Goal: Entertainment & Leisure: Consume media (video, audio)

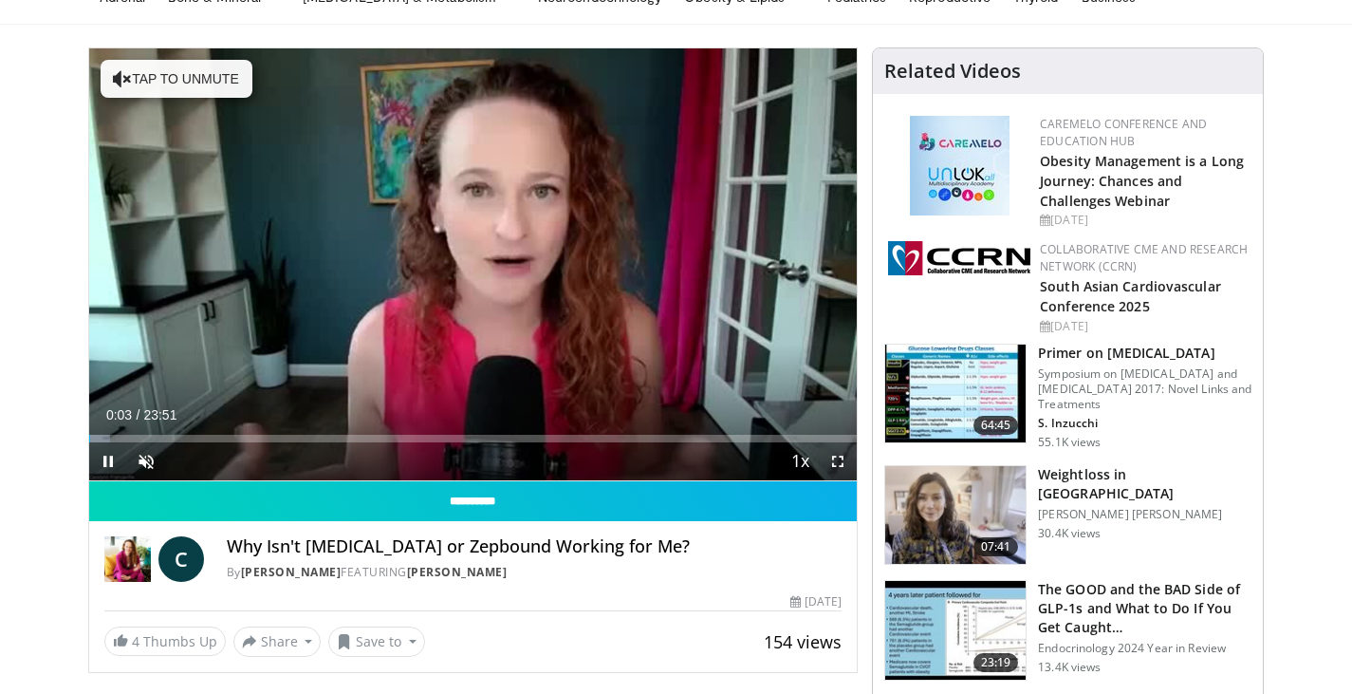
scroll to position [95, 0]
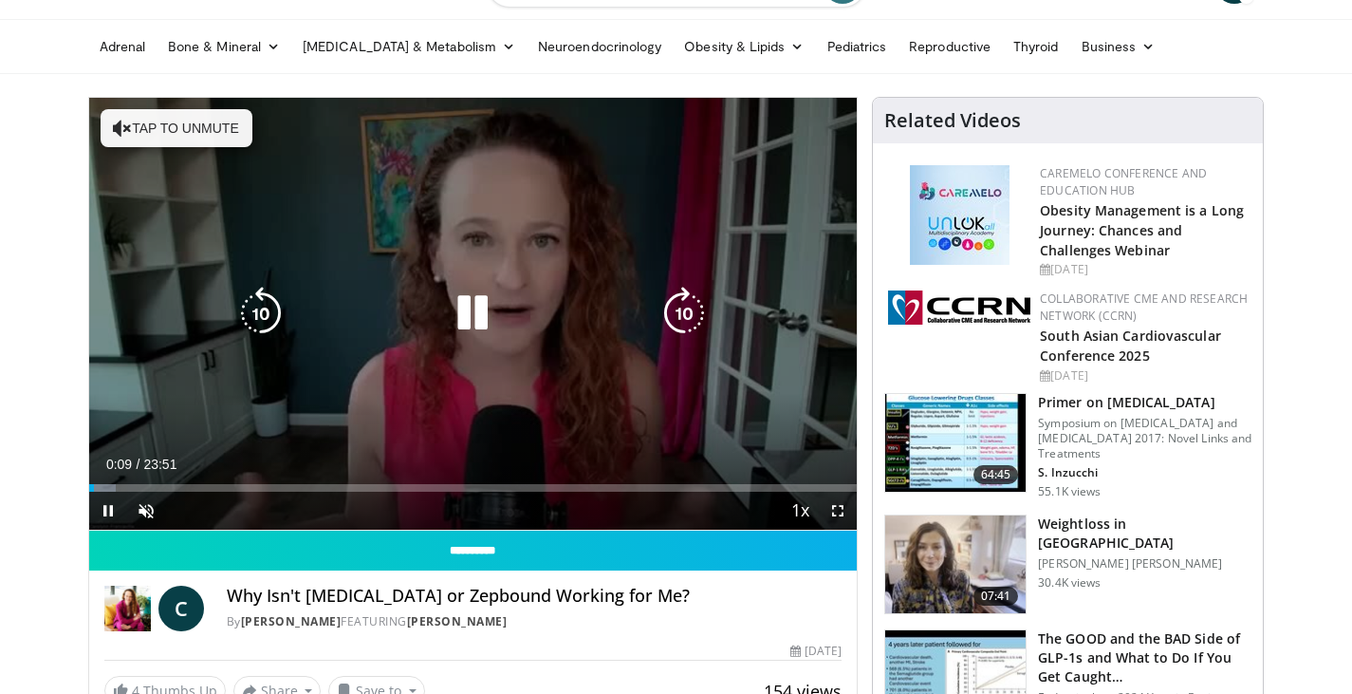
click at [167, 122] on button "Tap to unmute" at bounding box center [177, 128] width 152 height 38
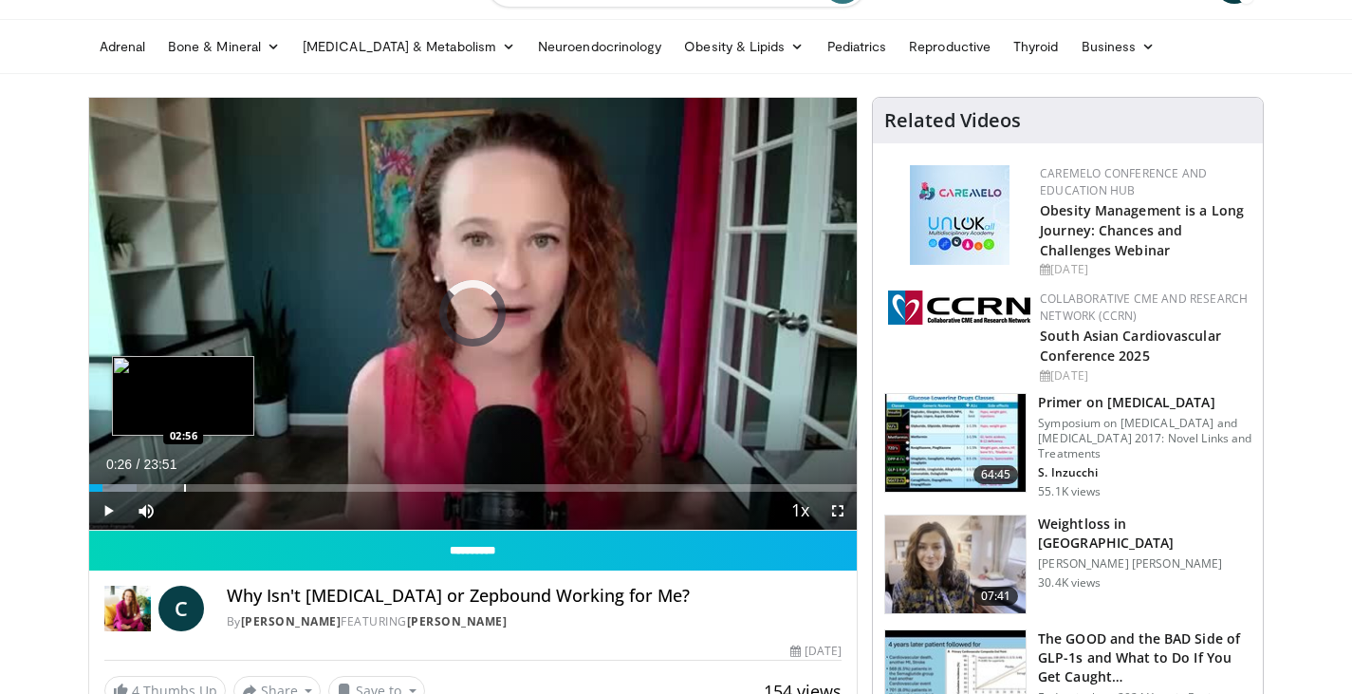
click at [184, 488] on div "Progress Bar" at bounding box center [185, 488] width 2 height 8
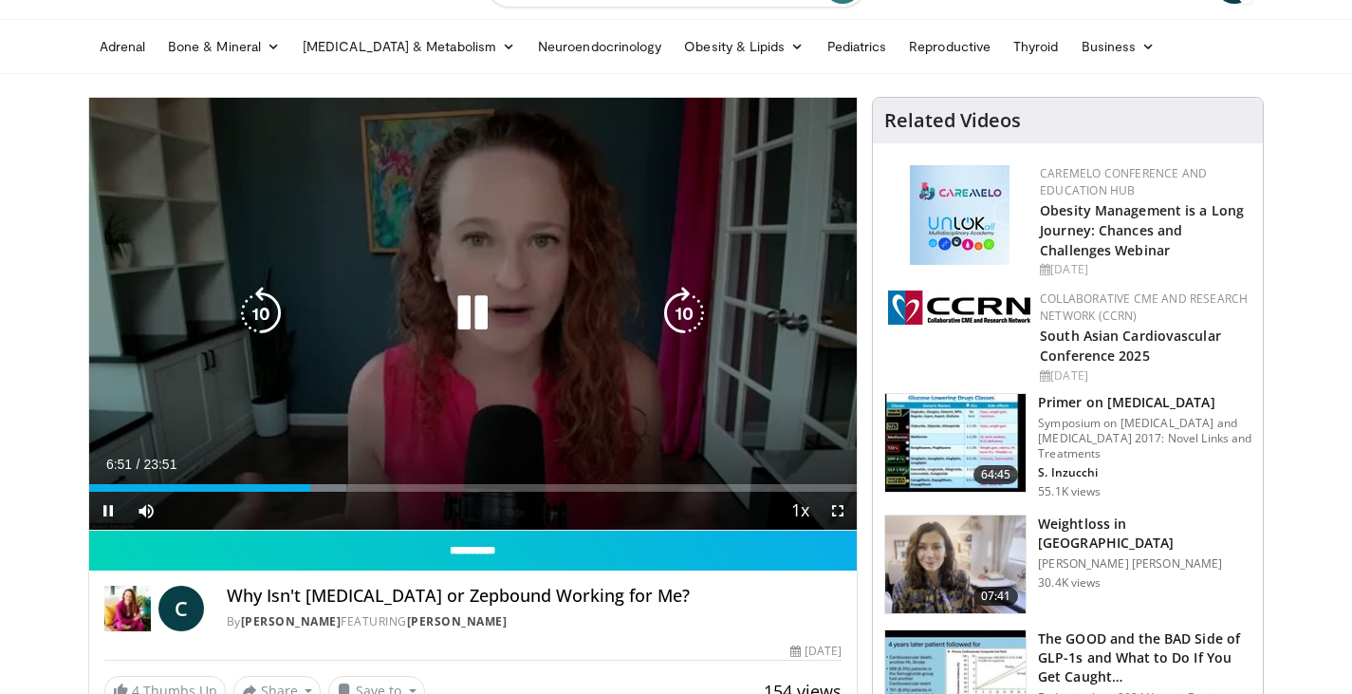
click at [483, 315] on icon "Video Player" at bounding box center [472, 313] width 53 height 53
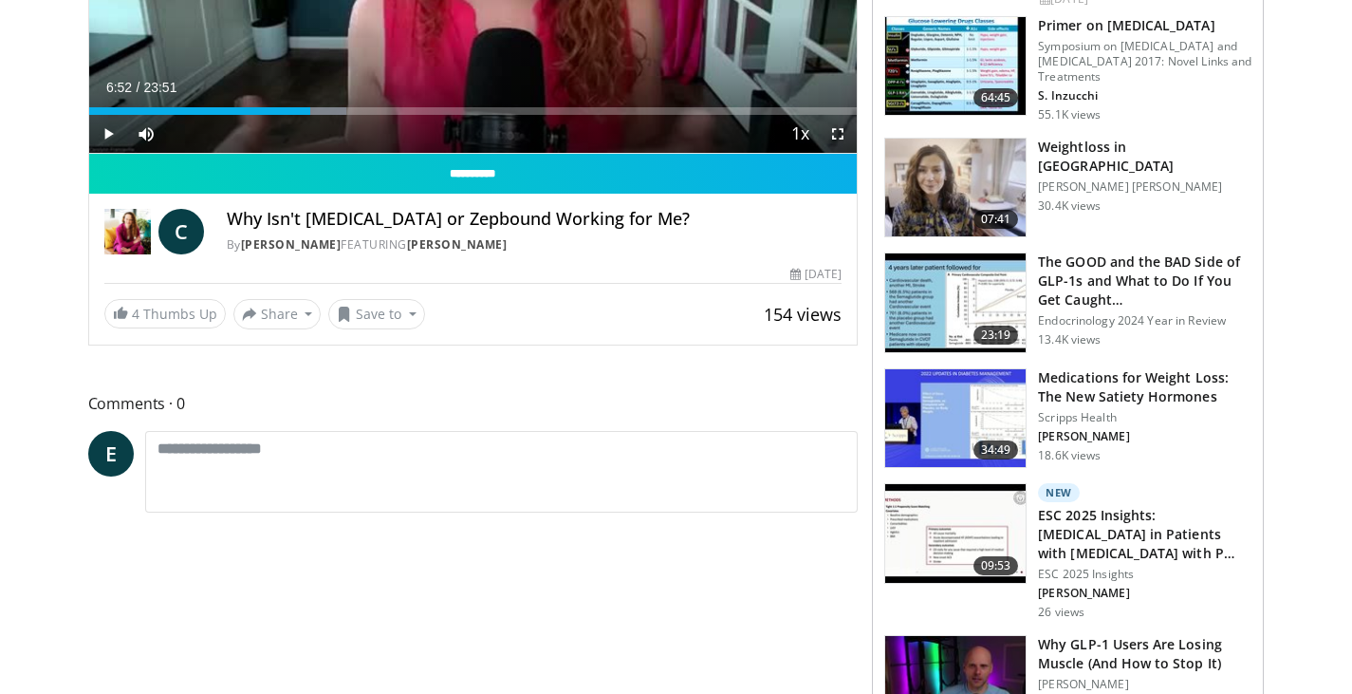
scroll to position [380, 0]
